Goal: Obtain resource: Download file/media

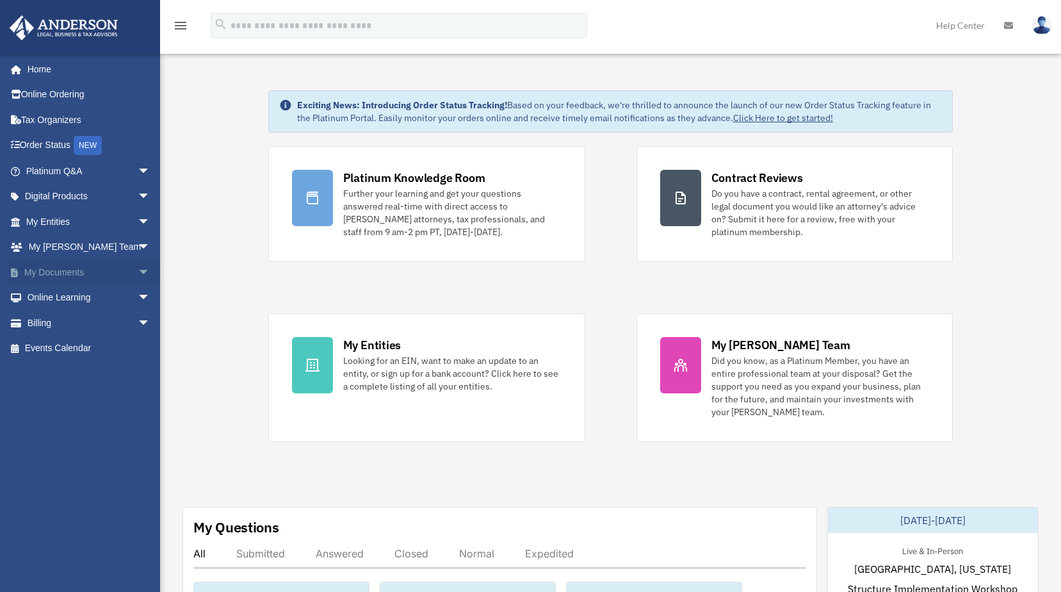
click at [138, 274] on span "arrow_drop_down" at bounding box center [151, 272] width 26 height 26
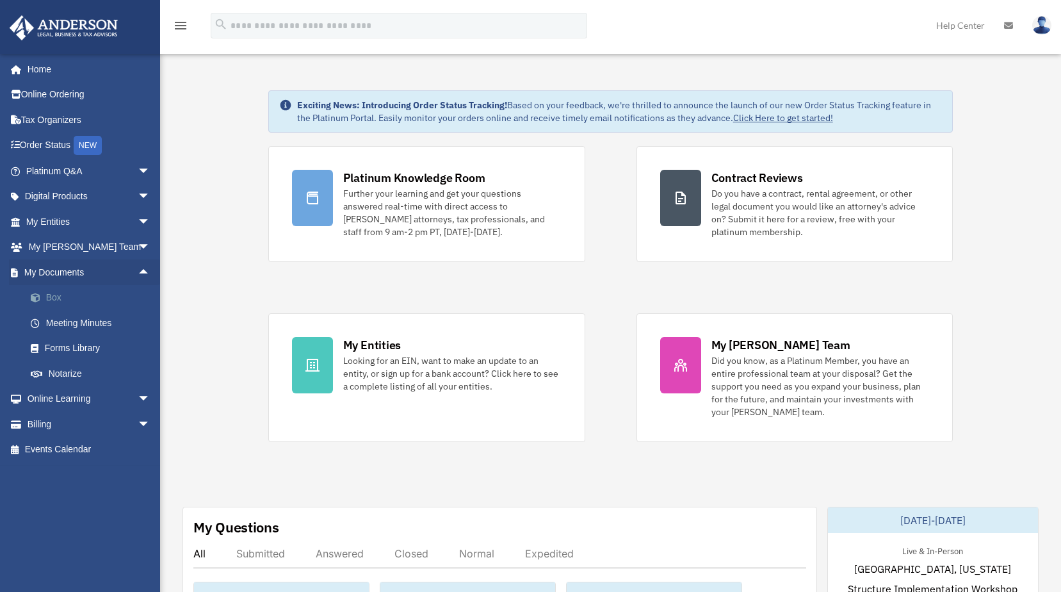
click at [42, 295] on span at bounding box center [42, 297] width 8 height 9
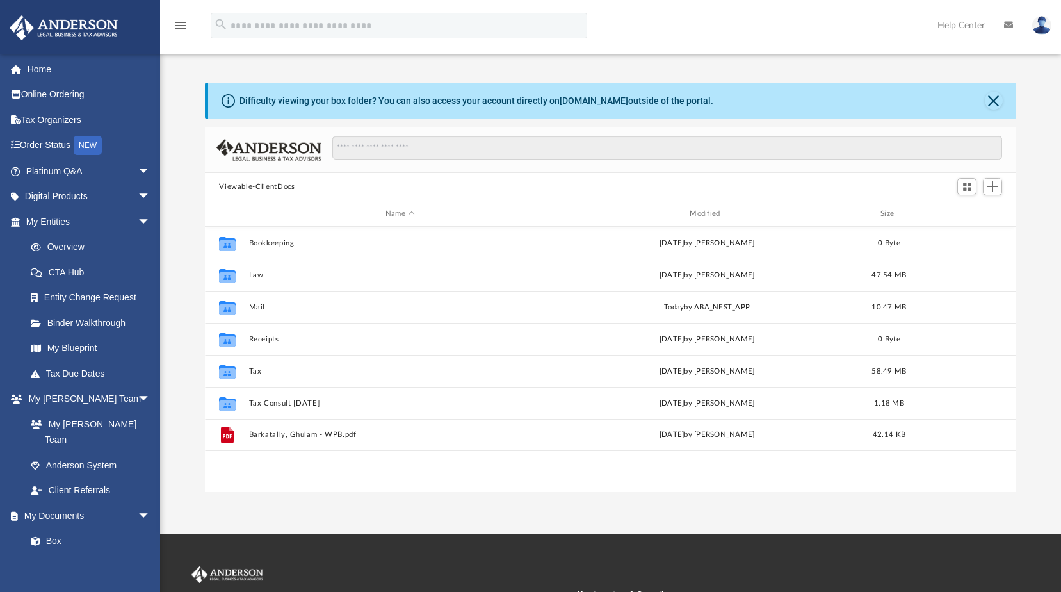
scroll to position [282, 802]
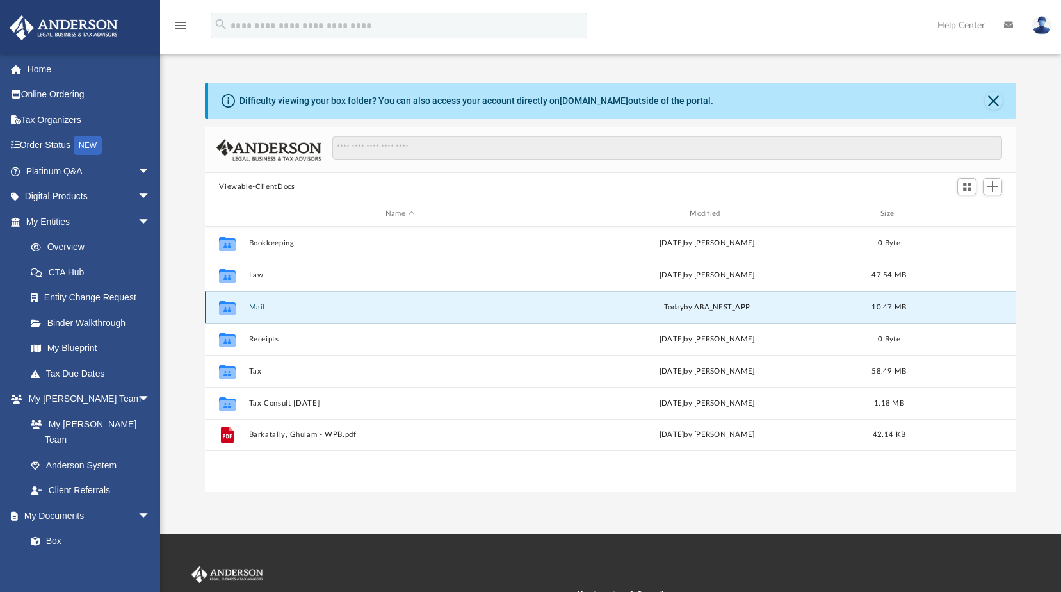
click at [394, 307] on button "Mail" at bounding box center [400, 307] width 302 height 8
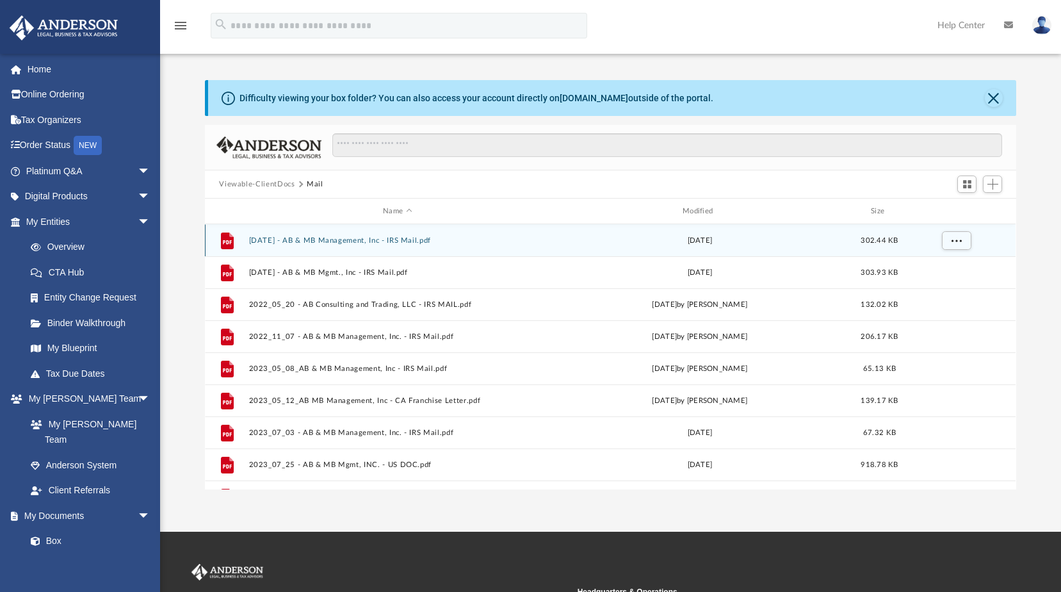
scroll to position [0, 0]
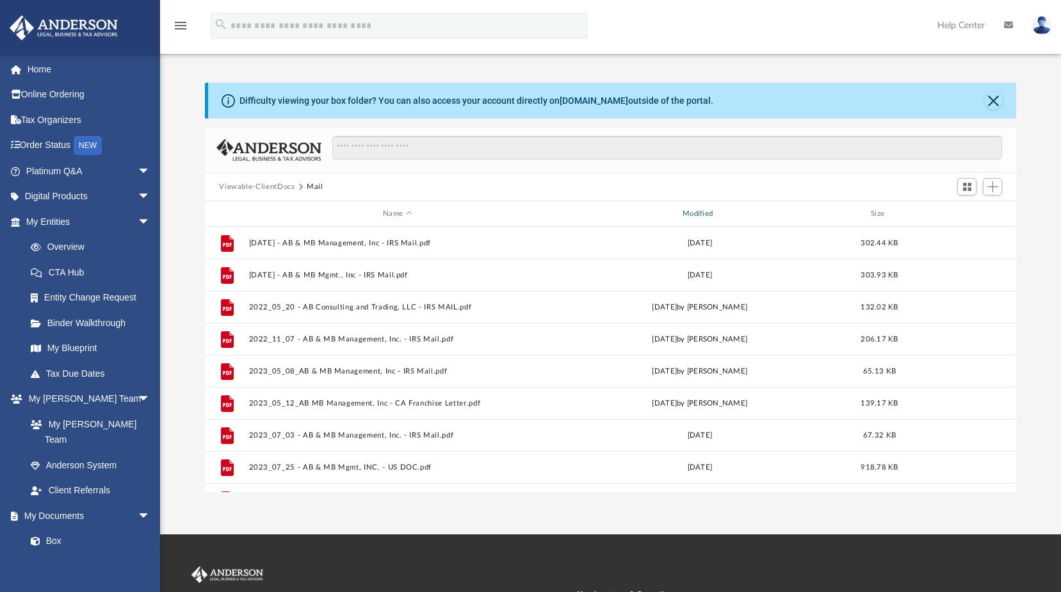
click at [695, 212] on div "Modified" at bounding box center [699, 214] width 297 height 12
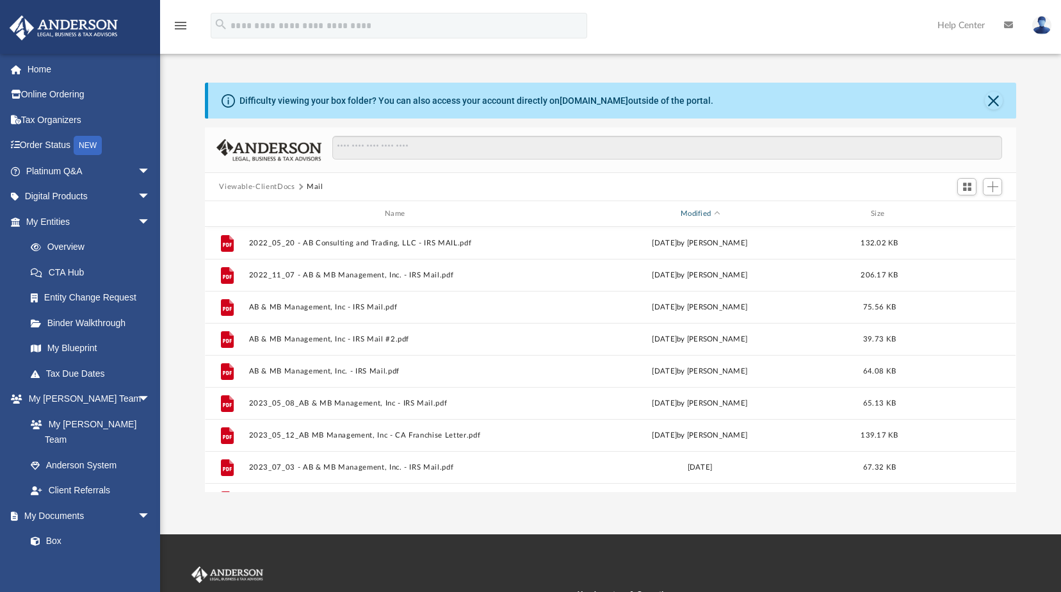
click at [705, 209] on div "Modified" at bounding box center [699, 214] width 297 height 12
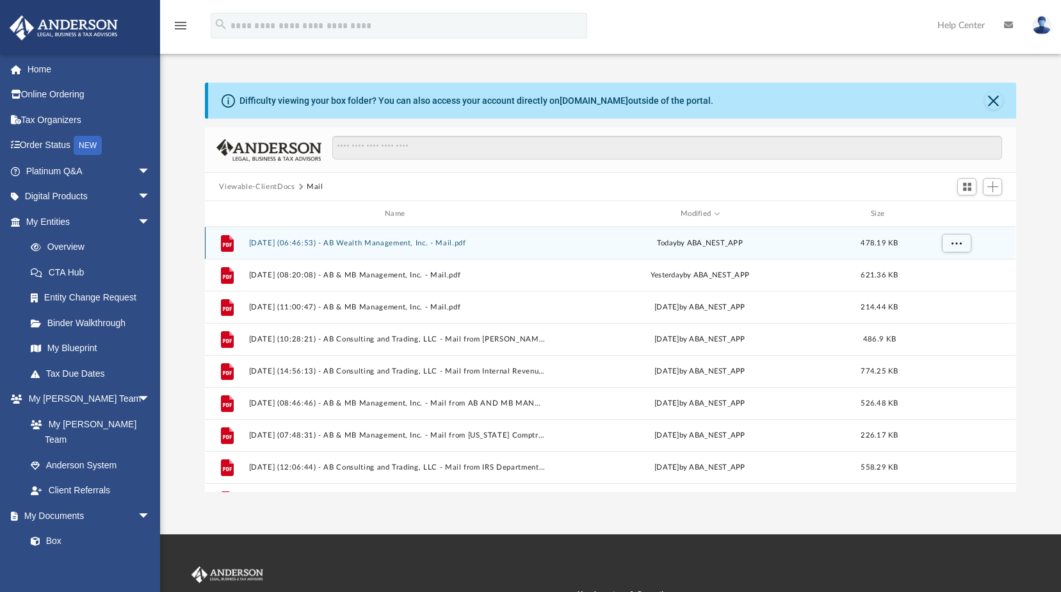
click at [614, 245] on div "today by ABA_NEST_APP" at bounding box center [699, 244] width 297 height 12
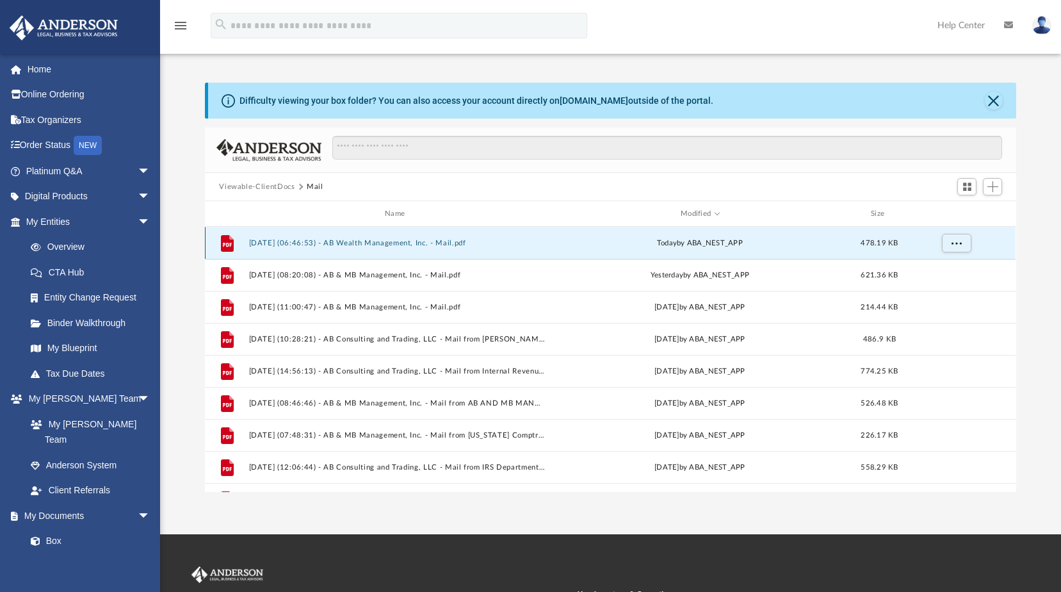
click at [430, 247] on button "2025.09.05 (06:46:53) - AB Wealth Management, Inc. - Mail.pdf" at bounding box center [397, 243] width 297 height 8
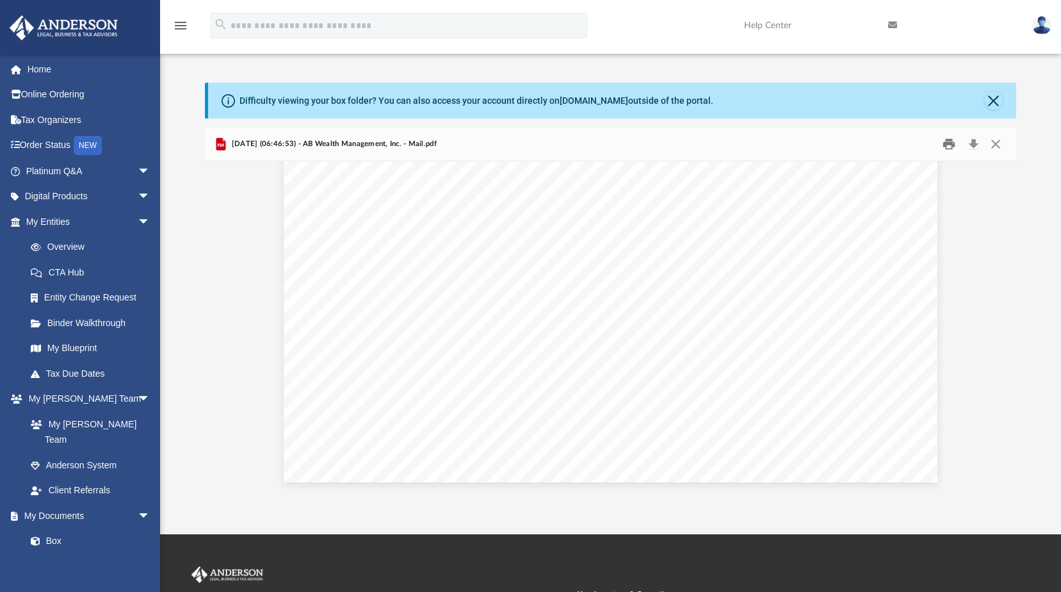
click at [945, 145] on button "Print" at bounding box center [949, 144] width 26 height 20
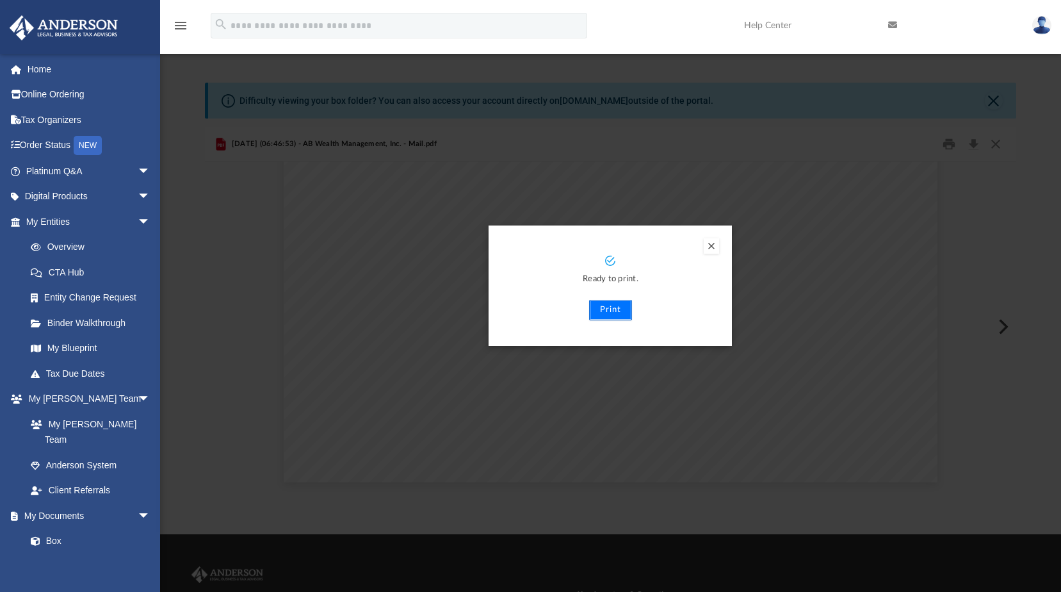
click at [610, 308] on button "Print" at bounding box center [610, 310] width 43 height 20
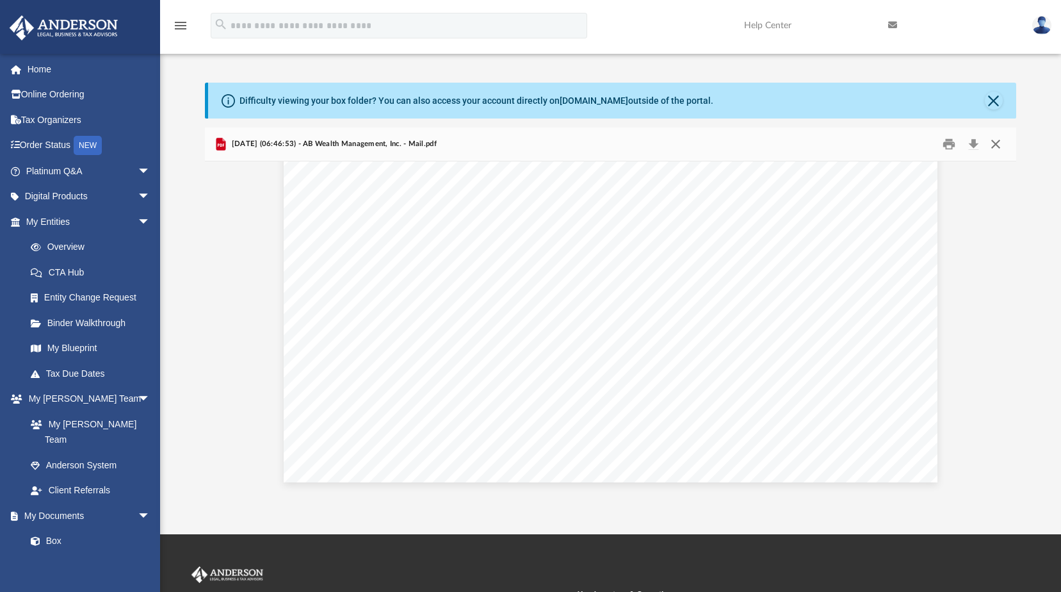
click at [997, 143] on button "Close" at bounding box center [995, 144] width 23 height 20
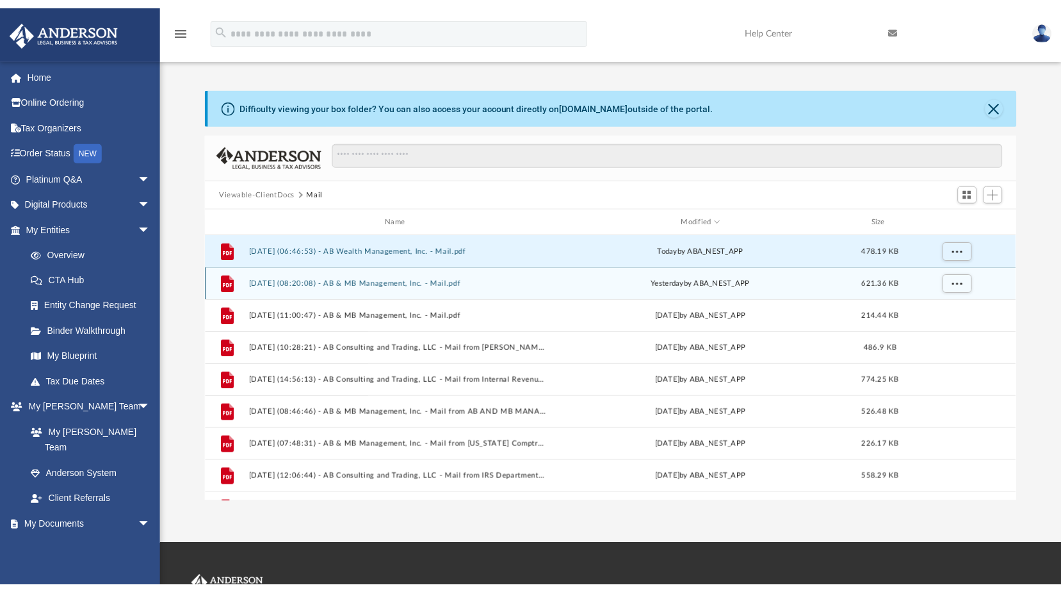
scroll to position [282, 802]
